Goal: Information Seeking & Learning: Check status

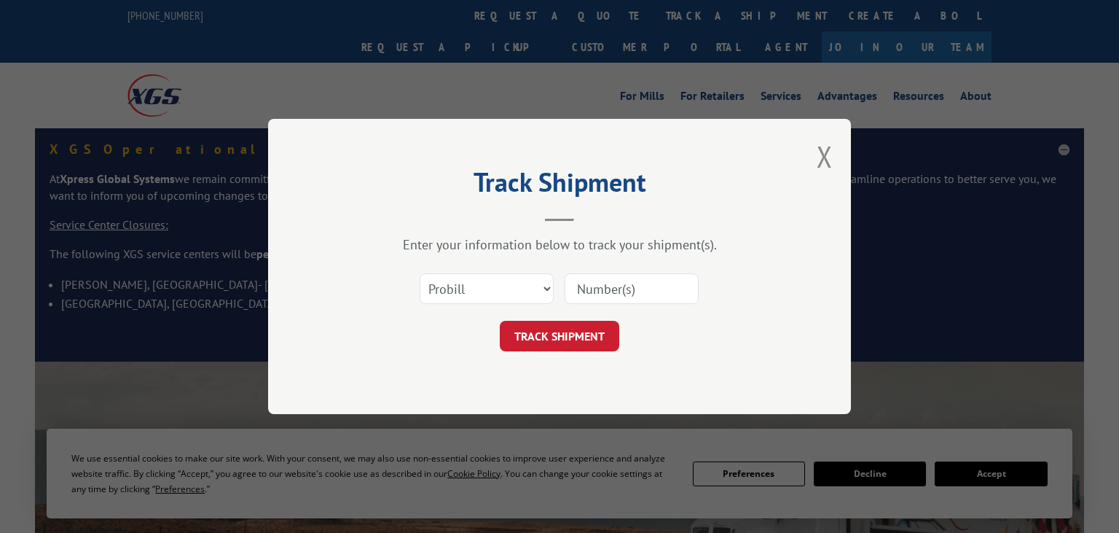
click at [647, 284] on input at bounding box center [632, 288] width 134 height 31
paste input "5972036"
type input "5972036"
click at [420, 273] on select "Select category... Probill BOL PO" at bounding box center [487, 288] width 134 height 31
select select "bol"
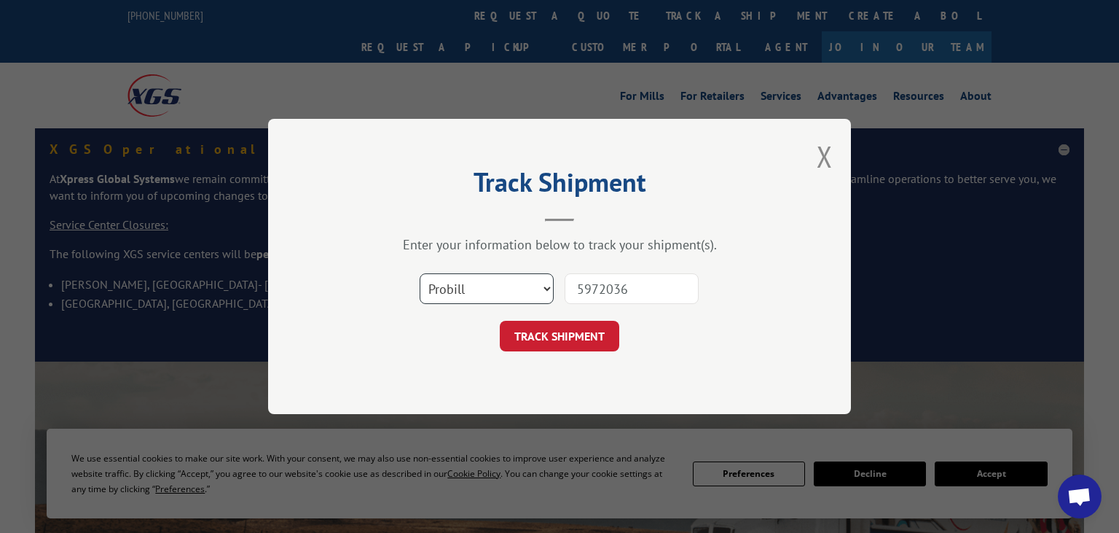
click option "BOL" at bounding box center [0, 0] width 0 height 0
click at [570, 345] on button "TRACK SHIPMENT" at bounding box center [559, 336] width 119 height 31
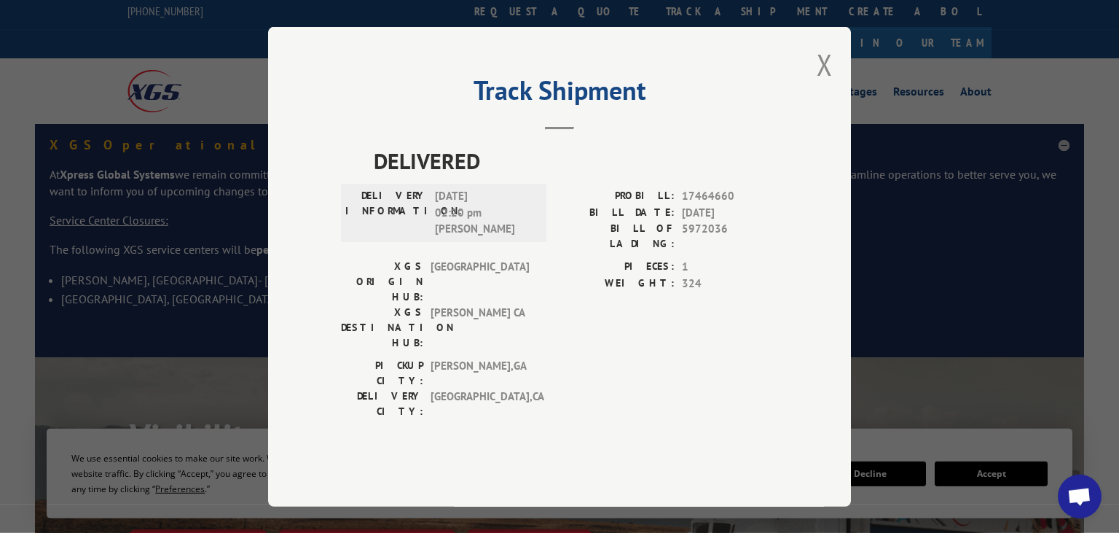
scroll to position [76, 0]
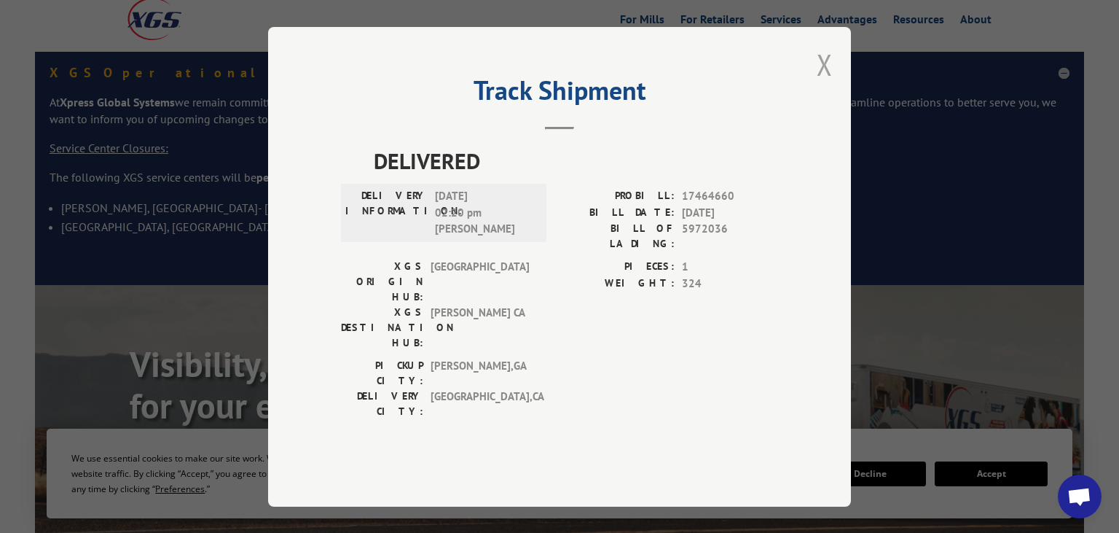
click at [826, 84] on button "Close modal" at bounding box center [825, 64] width 16 height 39
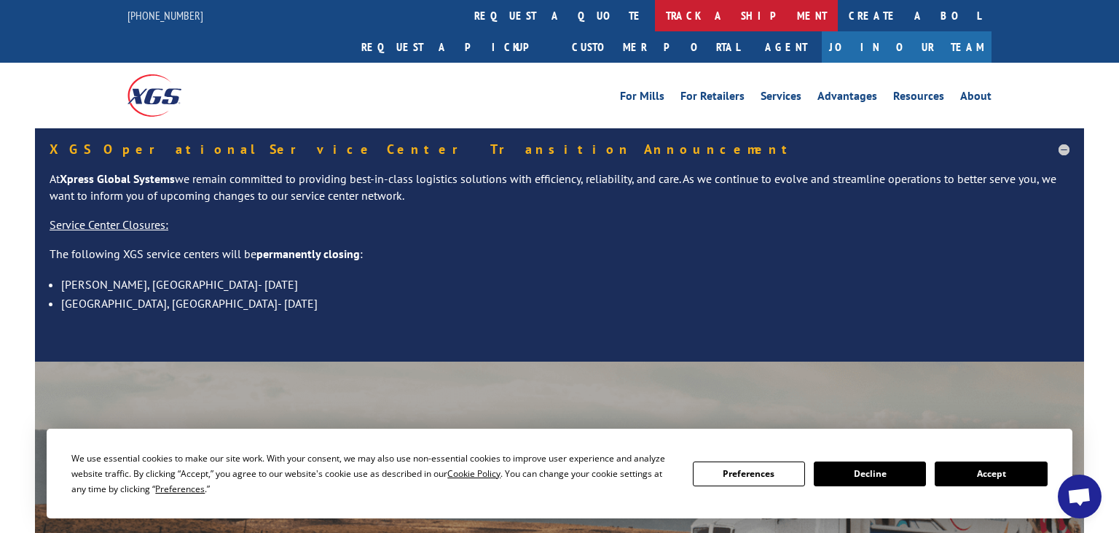
click at [655, 19] on link "track a shipment" at bounding box center [746, 15] width 183 height 31
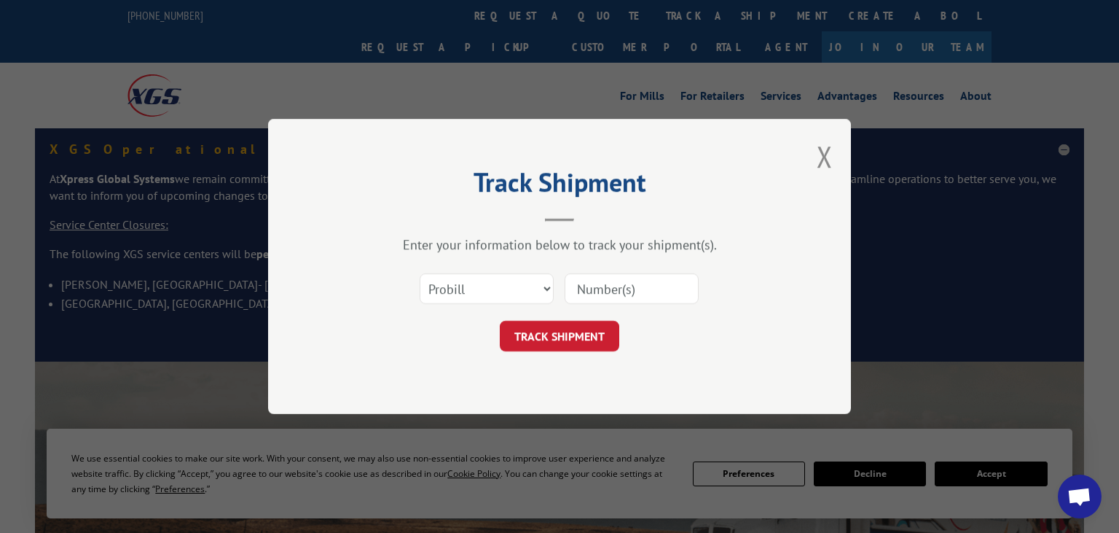
click at [618, 288] on input at bounding box center [632, 288] width 134 height 31
paste input "5994869"
type input "5994869"
click at [420, 273] on select "Select category... Probill BOL PO" at bounding box center [487, 288] width 134 height 31
select select "bol"
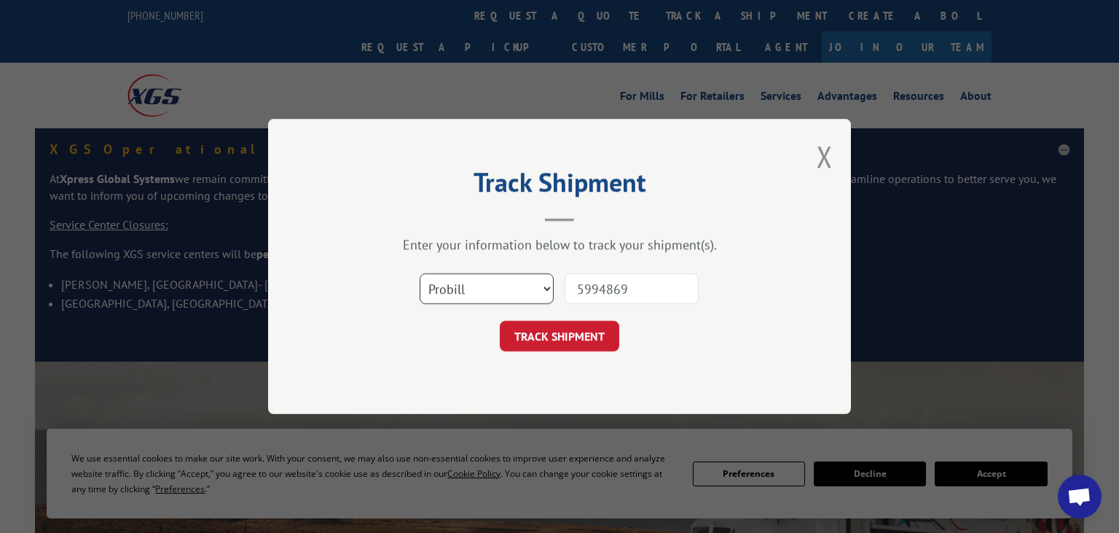
click option "BOL" at bounding box center [0, 0] width 0 height 0
click at [573, 331] on button "TRACK SHIPMENT" at bounding box center [559, 336] width 119 height 31
